Goal: Task Accomplishment & Management: Use online tool/utility

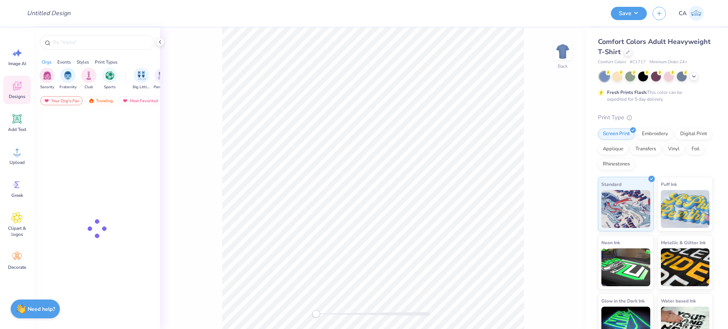
click at [669, 56] on div "Comfort Colors Adult Heavyweight T-Shirt" at bounding box center [655, 47] width 115 height 20
click at [632, 54] on div at bounding box center [628, 51] width 8 height 8
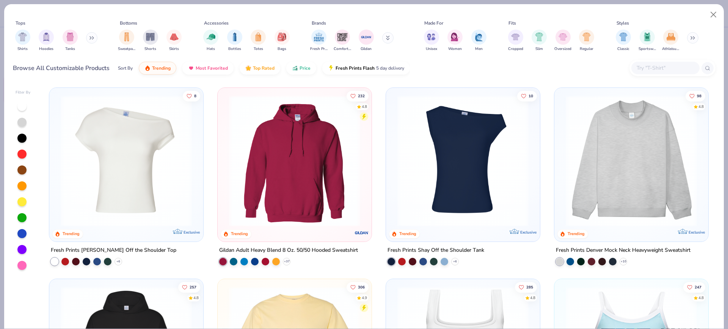
click at [652, 164] on img at bounding box center [631, 161] width 139 height 131
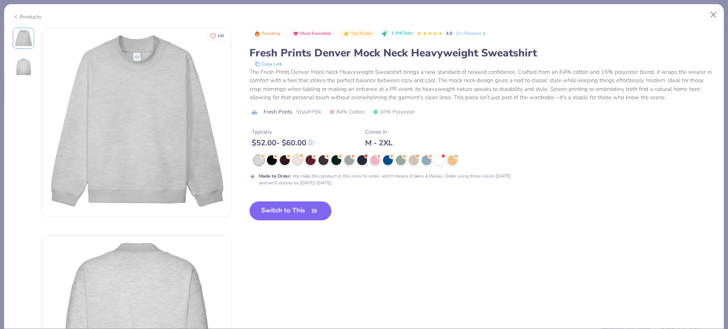
click at [304, 157] on icon at bounding box center [301, 155] width 5 height 5
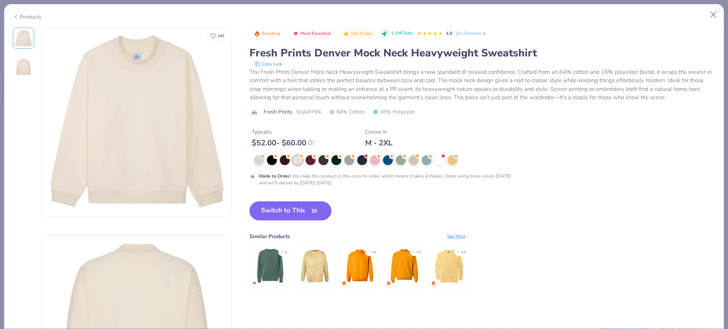
click at [289, 209] on button "Switch to This" at bounding box center [290, 211] width 82 height 19
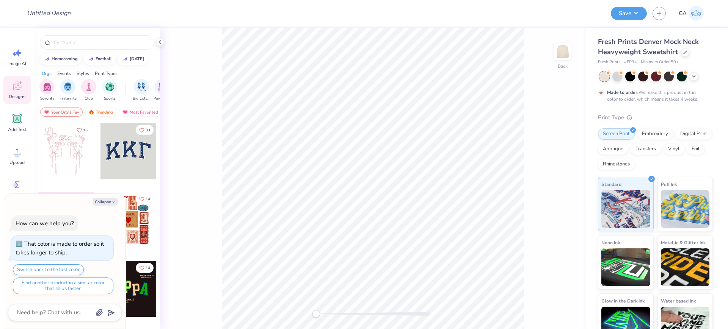
click at [629, 64] on span "# FP94" at bounding box center [630, 62] width 13 height 6
copy span "FP94"
click at [21, 155] on icon at bounding box center [16, 151] width 11 height 11
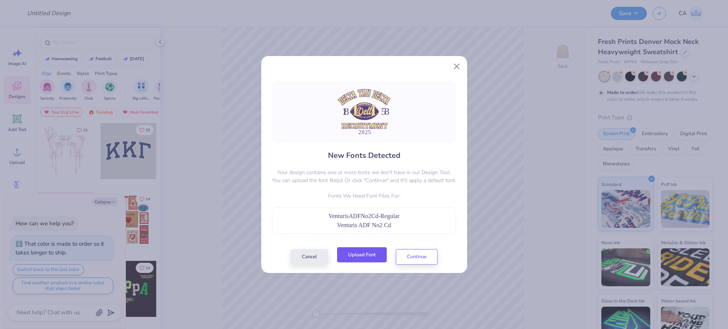
click at [373, 251] on button "Upload Font" at bounding box center [362, 256] width 50 height 16
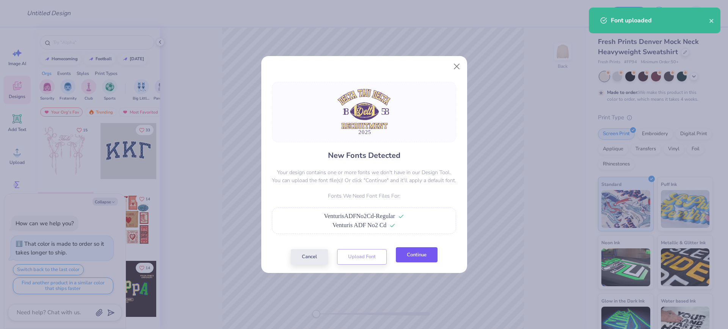
click at [406, 254] on button "Continue" at bounding box center [417, 256] width 42 height 16
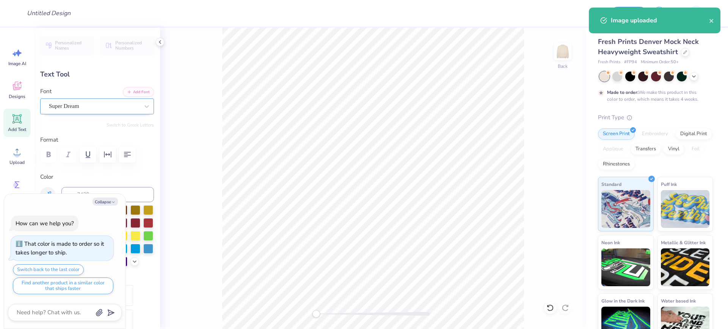
click at [72, 103] on div "Super Dream" at bounding box center [94, 106] width 92 height 12
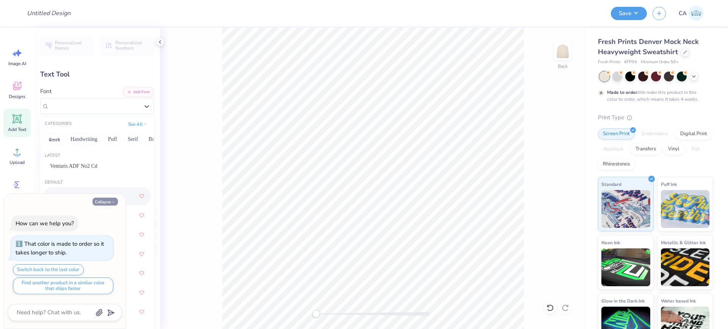
click at [107, 199] on button "Collapse" at bounding box center [105, 202] width 25 height 8
type textarea "x"
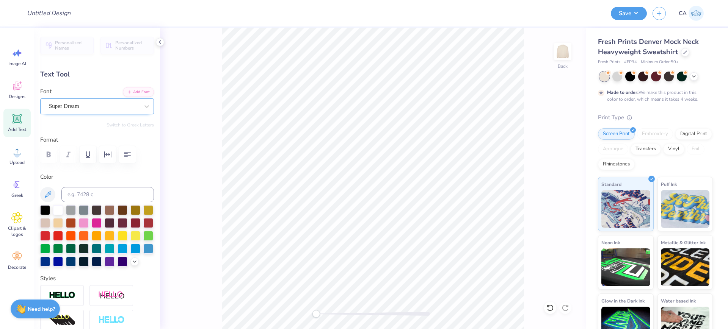
click at [76, 104] on div "Super Dream" at bounding box center [94, 106] width 92 height 12
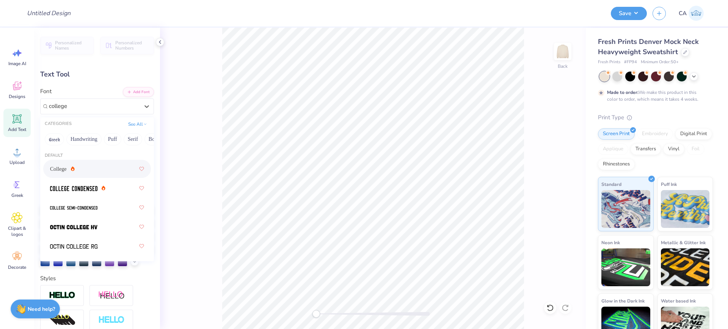
click at [74, 170] on icon at bounding box center [73, 170] width 2 height 2
type input "college"
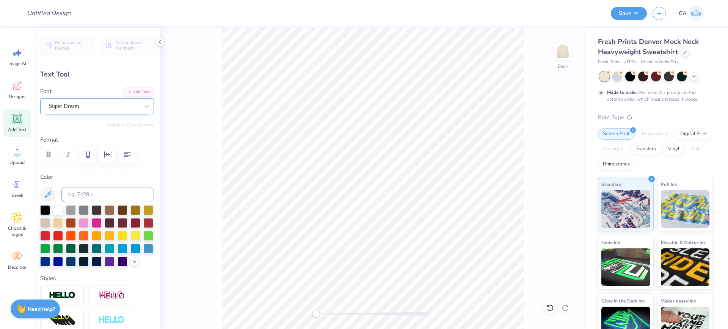
click at [88, 102] on div "Super Dream" at bounding box center [94, 106] width 92 height 12
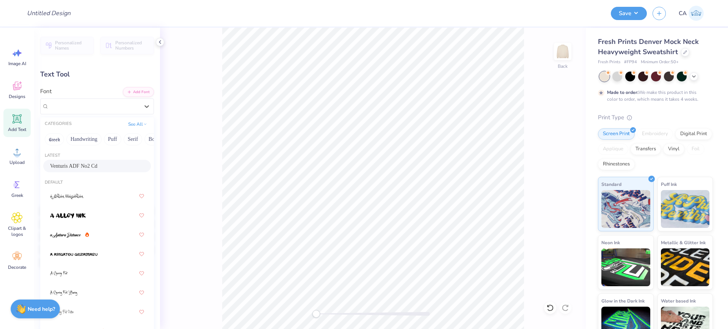
click at [70, 167] on span "Venturis ADF No2 Cd" at bounding box center [73, 166] width 47 height 8
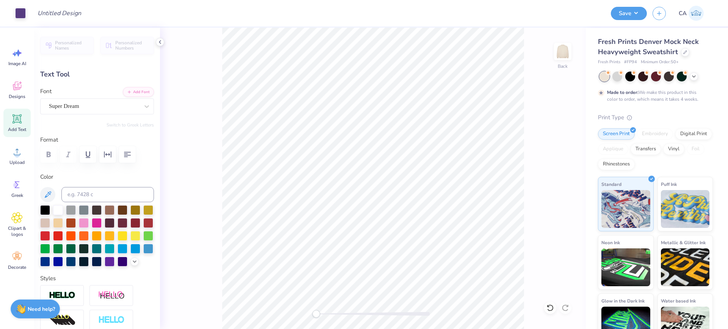
type input "3.18"
type input "1.96"
click at [65, 111] on div at bounding box center [94, 106] width 90 height 10
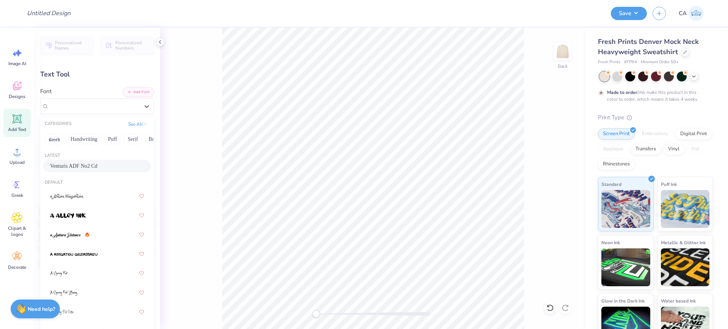
click at [66, 165] on span "Venturis ADF No2 Cd" at bounding box center [73, 166] width 47 height 8
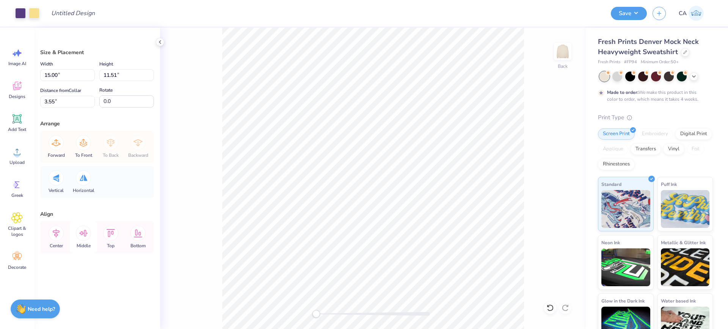
click at [81, 236] on icon at bounding box center [83, 233] width 15 height 15
click at [59, 235] on icon at bounding box center [56, 233] width 15 height 15
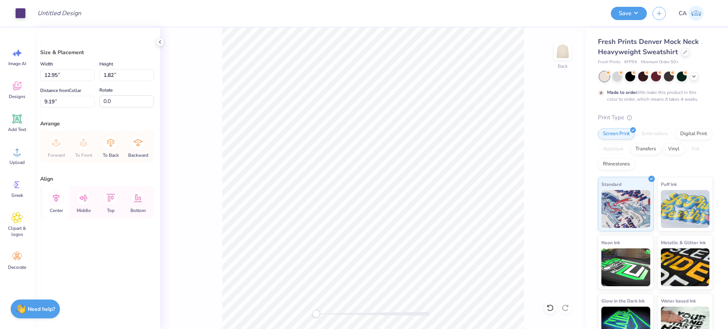
click at [61, 198] on icon at bounding box center [56, 198] width 15 height 15
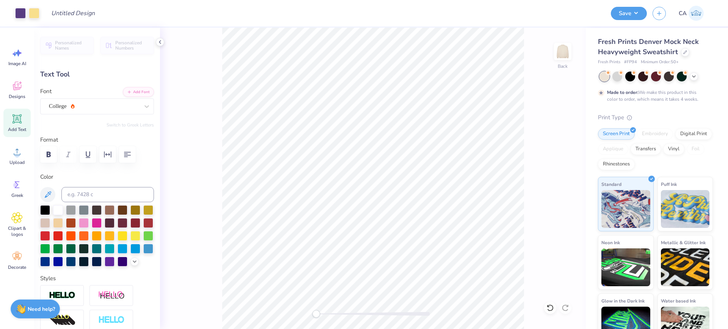
type input "1.62"
type input "1.82"
type input "9.19"
click at [101, 190] on input at bounding box center [107, 194] width 93 height 15
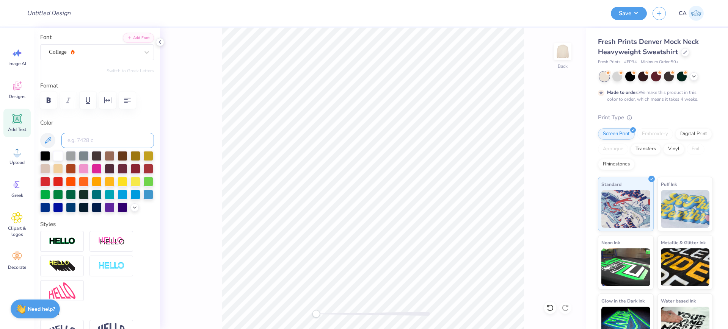
scroll to position [95, 0]
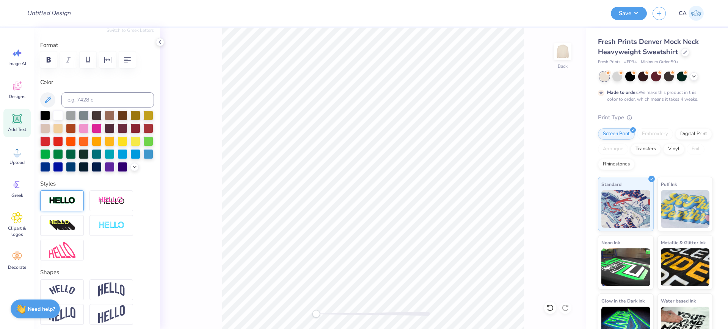
click at [71, 206] on img at bounding box center [62, 201] width 27 height 9
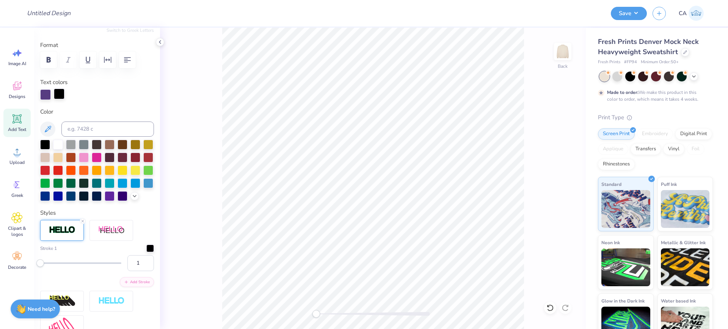
click at [64, 91] on div at bounding box center [59, 94] width 11 height 11
click at [79, 128] on input at bounding box center [107, 129] width 93 height 15
type input "7679"
click at [62, 96] on div at bounding box center [59, 94] width 11 height 11
click at [77, 129] on input at bounding box center [107, 129] width 93 height 15
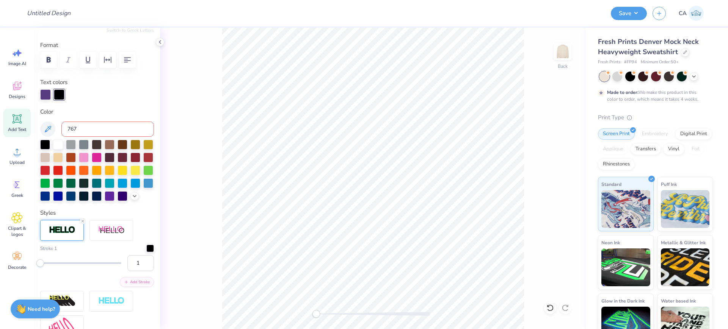
type input "7679"
click at [60, 83] on label "Text colors" at bounding box center [53, 82] width 27 height 9
click at [63, 91] on div at bounding box center [59, 94] width 11 height 11
click at [146, 252] on div at bounding box center [150, 248] width 8 height 8
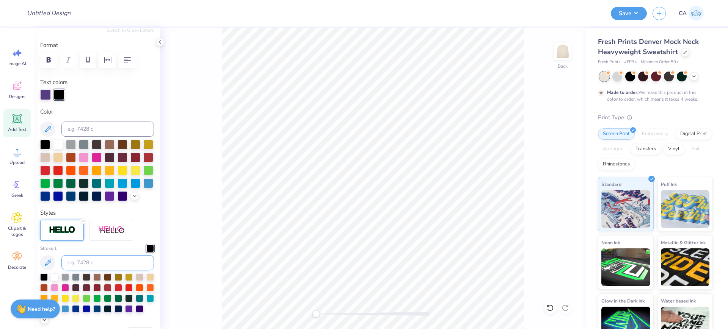
click at [87, 271] on input at bounding box center [107, 263] width 93 height 15
type input "7679"
click at [91, 271] on input at bounding box center [107, 263] width 93 height 15
type input "7679"
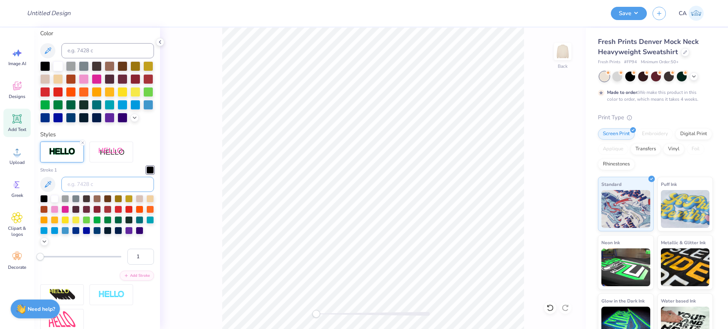
scroll to position [190, 0]
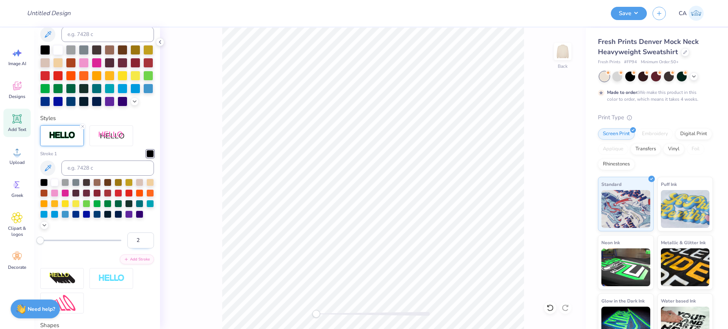
click at [140, 249] on input "2" at bounding box center [140, 241] width 27 height 16
click at [140, 249] on input "3" at bounding box center [140, 241] width 27 height 16
click at [140, 249] on input "4" at bounding box center [140, 241] width 27 height 16
type input "5"
click at [140, 249] on input "5" at bounding box center [140, 241] width 27 height 16
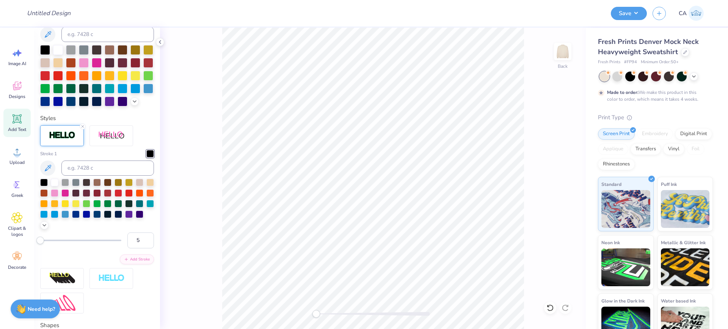
click at [100, 265] on div "Stroke 1 5 Add Stroke" at bounding box center [97, 207] width 114 height 115
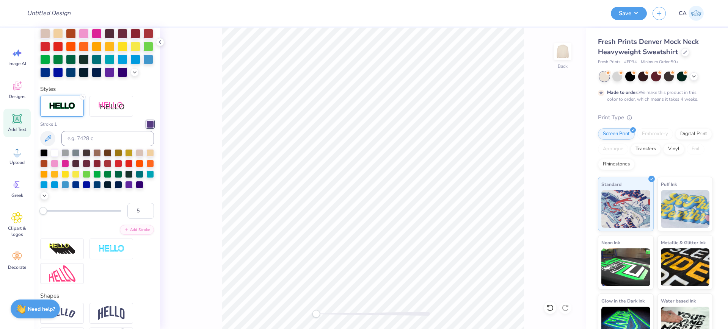
scroll to position [160, 0]
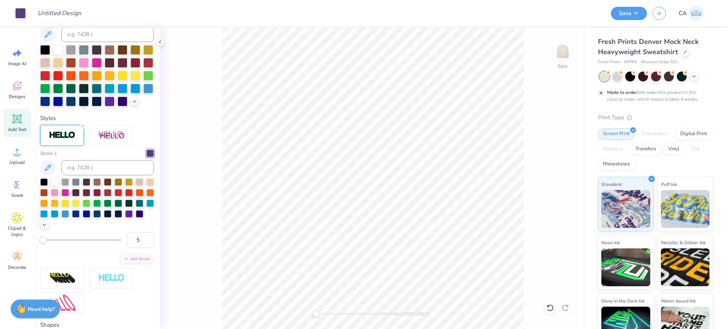
type input "3.05"
type input "1.17"
type input "15.41"
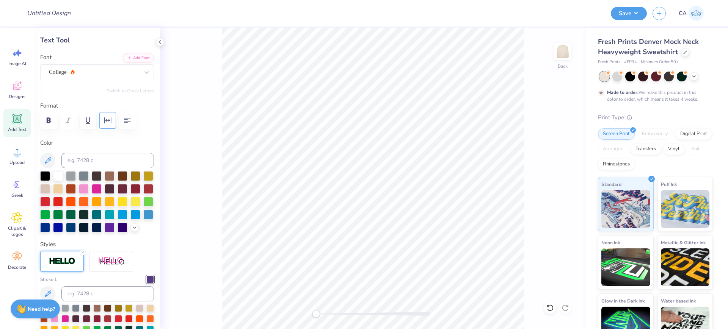
scroll to position [18, 0]
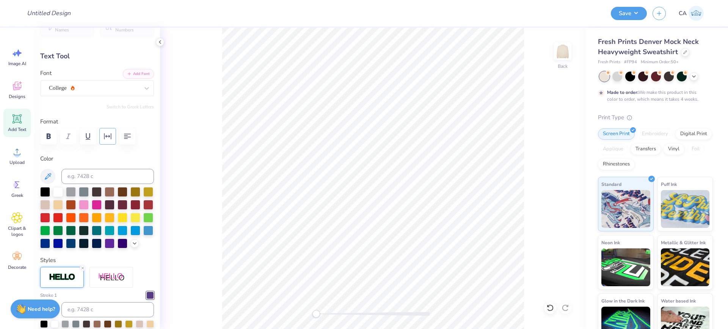
click at [114, 136] on button "button" at bounding box center [107, 136] width 17 height 17
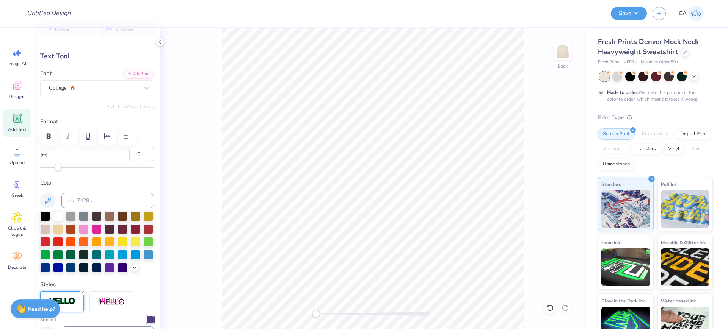
drag, startPoint x: 133, startPoint y: 153, endPoint x: 121, endPoint y: 155, distance: 12.0
click at [121, 155] on div "0" at bounding box center [97, 159] width 114 height 24
type input "10"
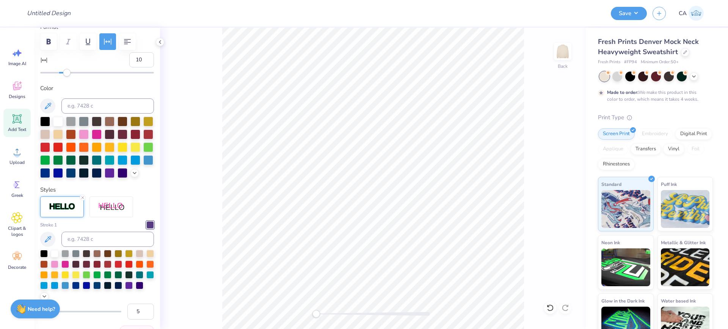
scroll to position [160, 0]
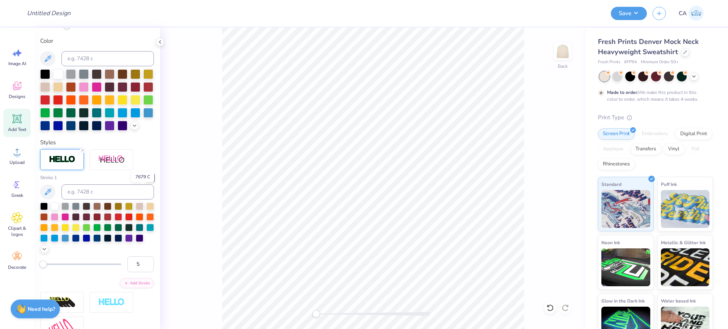
click at [146, 182] on div at bounding box center [150, 178] width 8 height 8
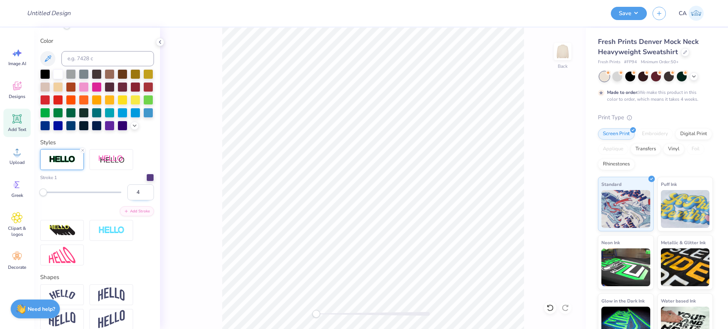
click at [141, 201] on input "4" at bounding box center [140, 193] width 27 height 16
type input "3"
click at [141, 201] on input "3" at bounding box center [140, 193] width 27 height 16
click at [116, 216] on div "Stroke 1 3 Add Stroke" at bounding box center [97, 195] width 114 height 42
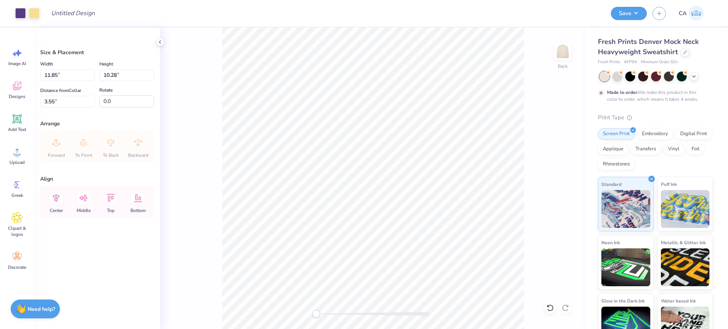
type input "11.85"
type input "10.28"
click at [71, 73] on input "11.85" at bounding box center [67, 75] width 55 height 12
type input "12.00"
type input "10.41"
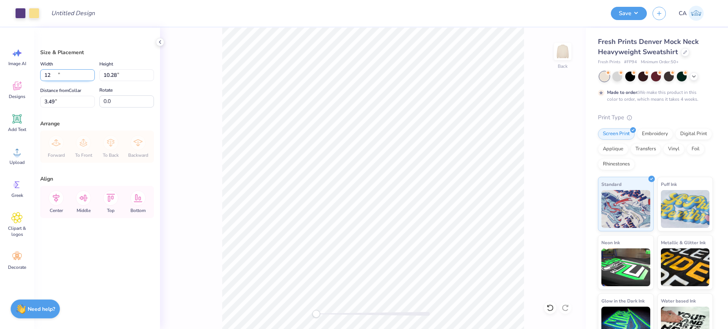
type input "3.49"
click at [58, 204] on icon at bounding box center [56, 198] width 15 height 15
click at [67, 245] on div "Size & Placement Width 12.00 12.00 " Height 10.41 10.41 " Distance from Collar …" at bounding box center [97, 179] width 126 height 302
click at [15, 154] on circle at bounding box center [16, 154] width 5 height 5
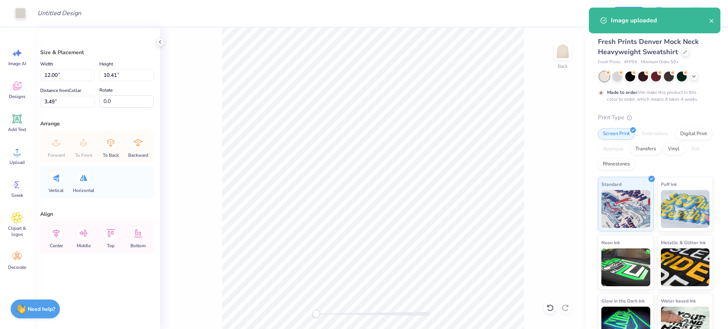
type input "15.00"
type input "12.88"
type input "3.56"
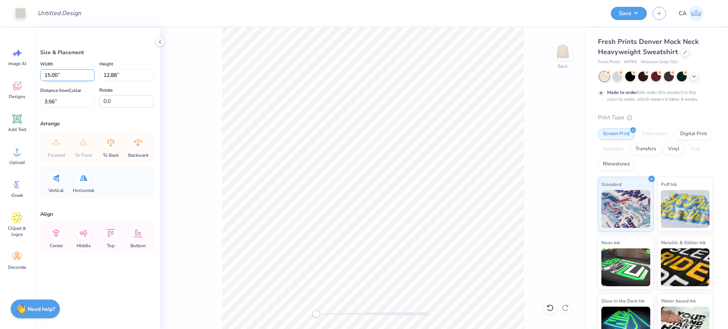
click at [65, 78] on input "15.00" at bounding box center [67, 75] width 55 height 12
type input "12.00"
type input "10.30"
type input "4.85"
type input "12.12"
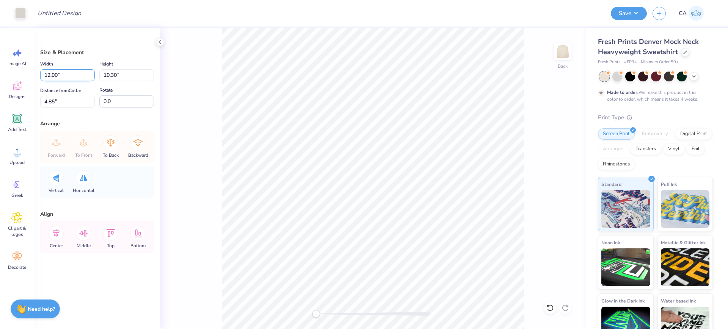
type input "10.40"
type input "4.75"
type input "12.22"
type input "10.50"
type input "3.53"
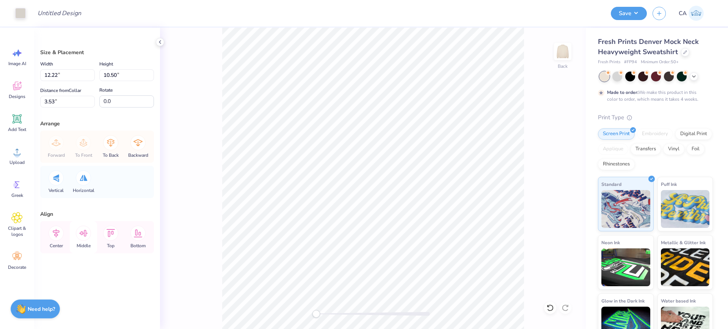
click at [84, 235] on icon at bounding box center [83, 233] width 15 height 15
click at [60, 235] on icon at bounding box center [56, 233] width 15 height 15
type input "12.55"
type input "10.77"
type input "3.27"
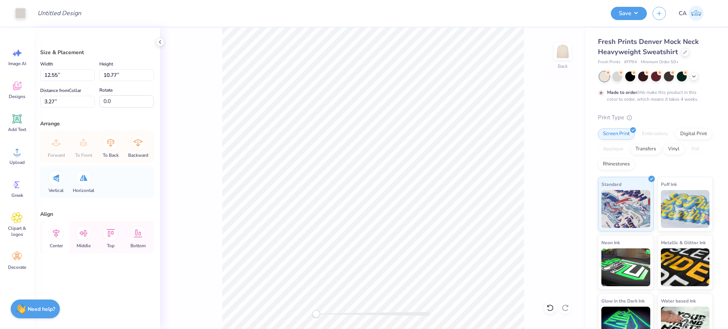
click at [56, 235] on icon at bounding box center [56, 233] width 7 height 9
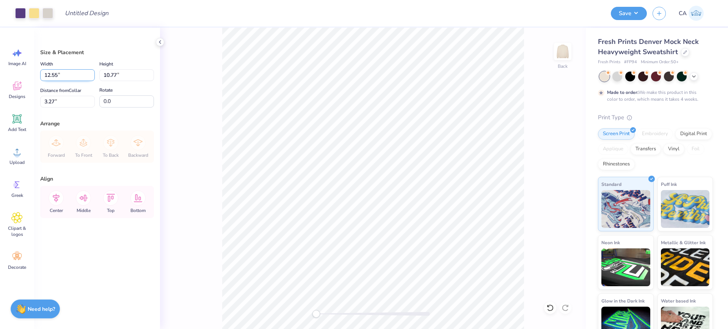
click at [61, 74] on input "12.55" at bounding box center [67, 75] width 55 height 12
type input "12.50"
type input "10.73"
click at [59, 103] on input "3.29" at bounding box center [67, 102] width 55 height 12
type input "2.00"
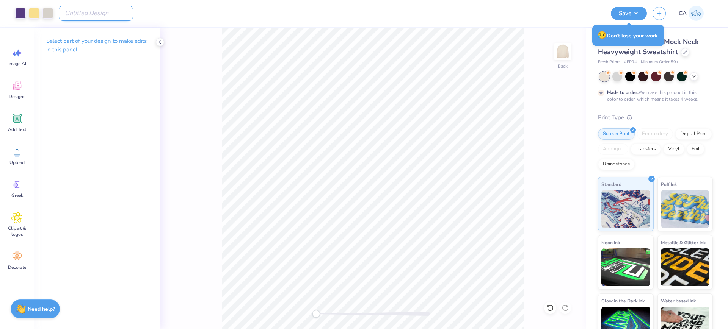
click at [96, 14] on input "Design Title" at bounding box center [96, 13] width 74 height 15
paste input "FPS240561"
type input "FPS240561"
click at [635, 16] on button "Save" at bounding box center [629, 12] width 36 height 13
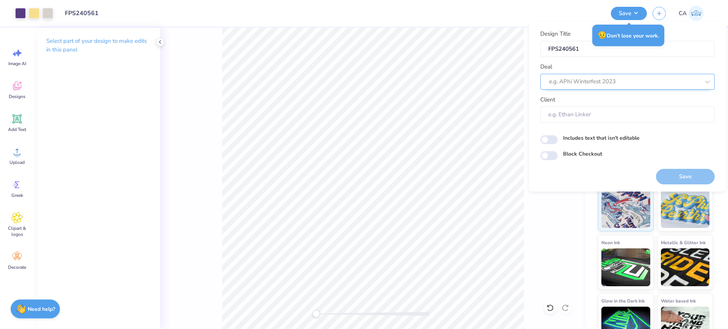
click at [626, 78] on div at bounding box center [624, 82] width 151 height 10
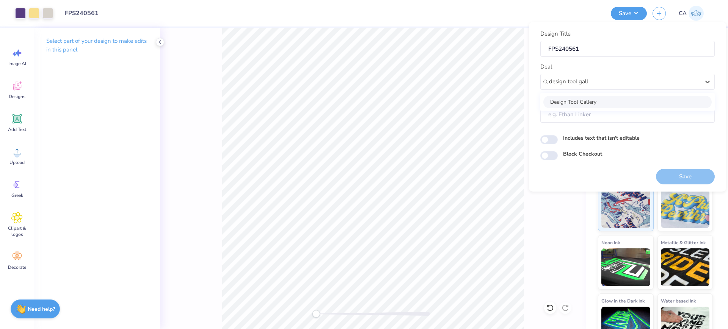
click at [596, 102] on div "Design Tool Gallery" at bounding box center [627, 102] width 168 height 13
type input "design tool gall"
type input "Design Tool Gallery User"
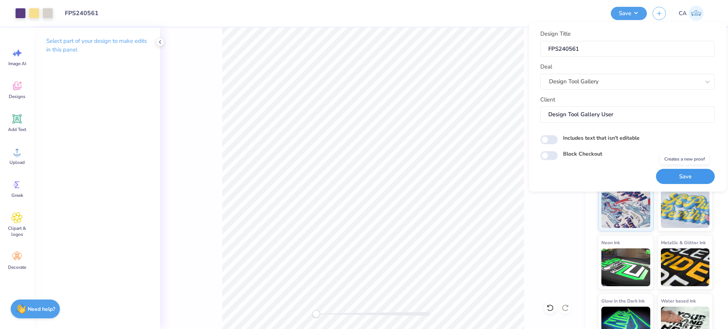
click at [682, 175] on button "Save" at bounding box center [685, 177] width 59 height 16
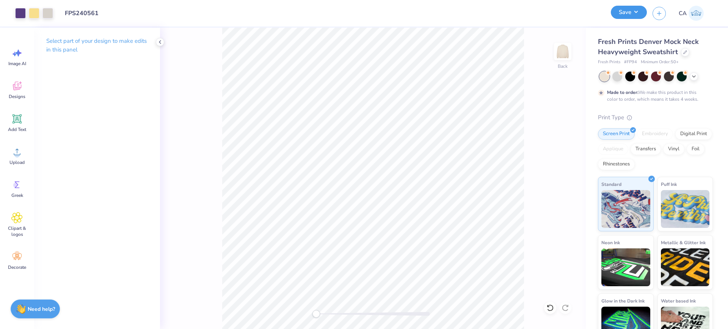
click at [635, 16] on button "Save" at bounding box center [629, 12] width 36 height 13
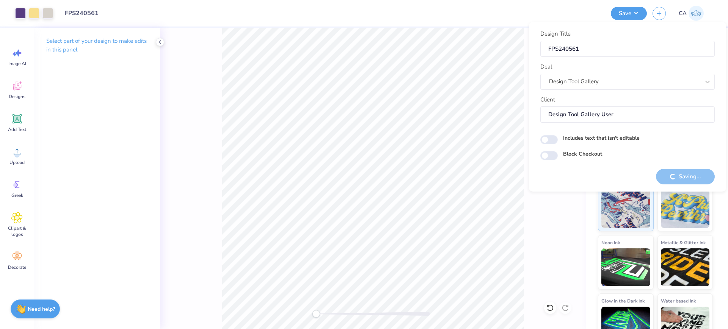
click at [342, 313] on div at bounding box center [373, 314] width 114 height 4
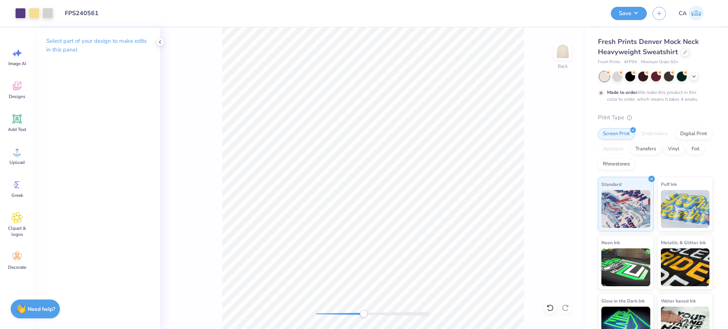
click at [323, 313] on div at bounding box center [373, 314] width 114 height 4
click at [632, 16] on button "Save" at bounding box center [629, 12] width 36 height 13
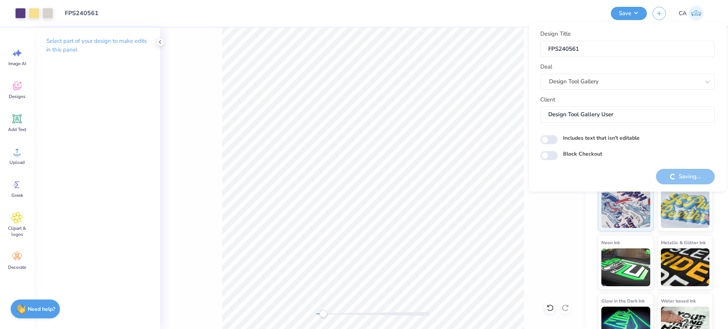
click at [585, 215] on div "Back" at bounding box center [373, 179] width 426 height 302
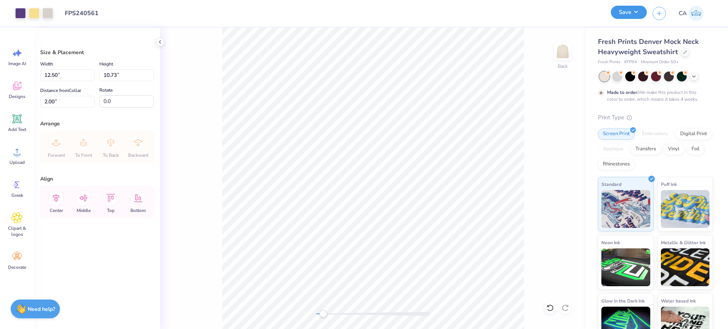
click at [642, 16] on button "Save" at bounding box center [629, 12] width 36 height 13
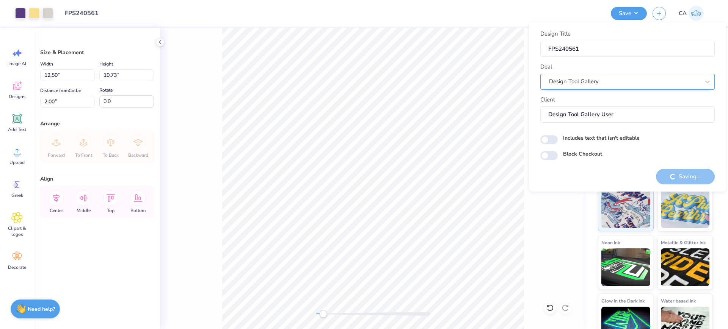
click at [616, 86] on div at bounding box center [624, 82] width 151 height 10
type input "design"
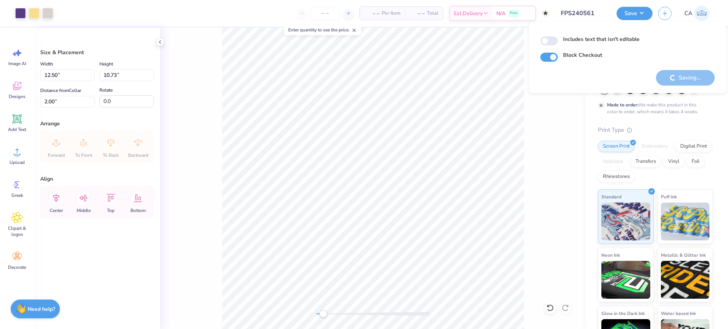
checkbox input "true"
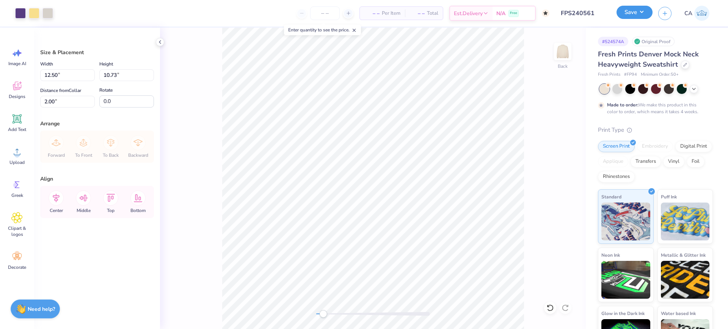
click at [640, 17] on button "Save" at bounding box center [635, 12] width 36 height 13
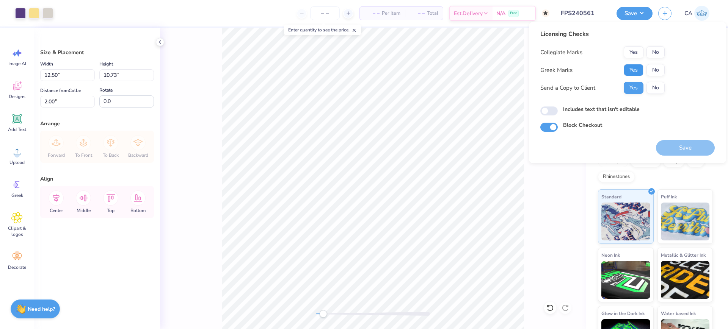
click at [636, 65] on button "Yes" at bounding box center [634, 70] width 20 height 12
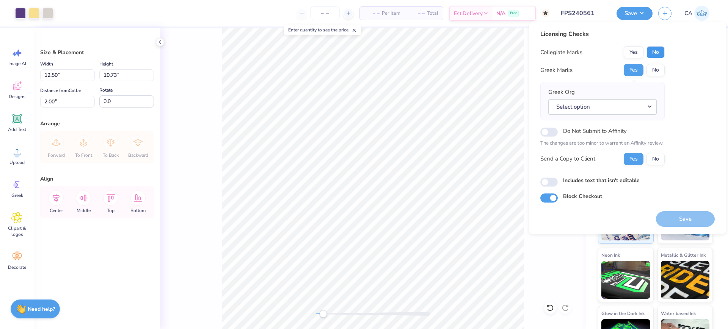
click at [654, 50] on button "No" at bounding box center [655, 52] width 18 height 12
click at [628, 104] on button "Select option" at bounding box center [602, 107] width 108 height 16
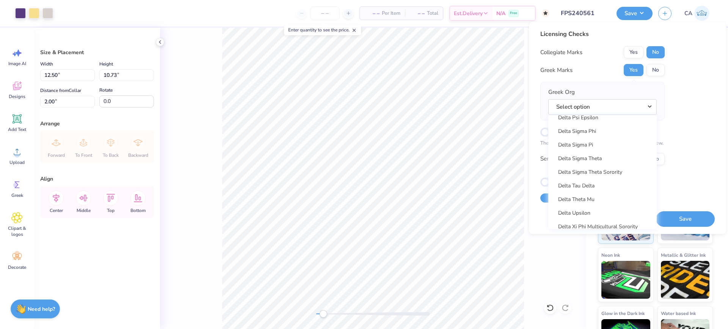
scroll to position [1962, 0]
click at [620, 171] on link "Delta Tau Delta" at bounding box center [602, 169] width 102 height 13
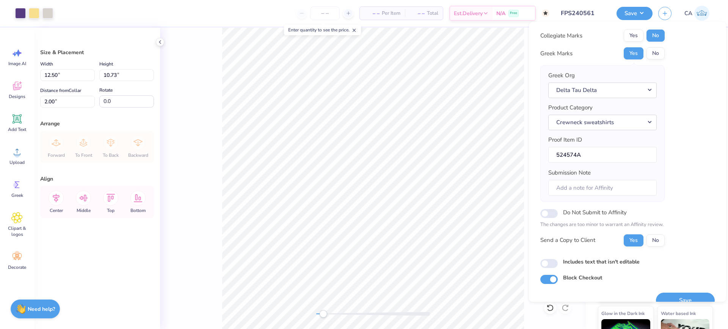
scroll to position [30, 0]
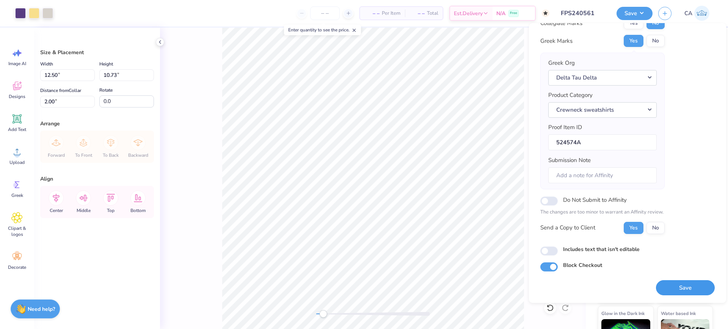
click at [679, 285] on button "Save" at bounding box center [685, 289] width 59 height 16
